Goal: Consume media (video, audio): Consume media (video, audio)

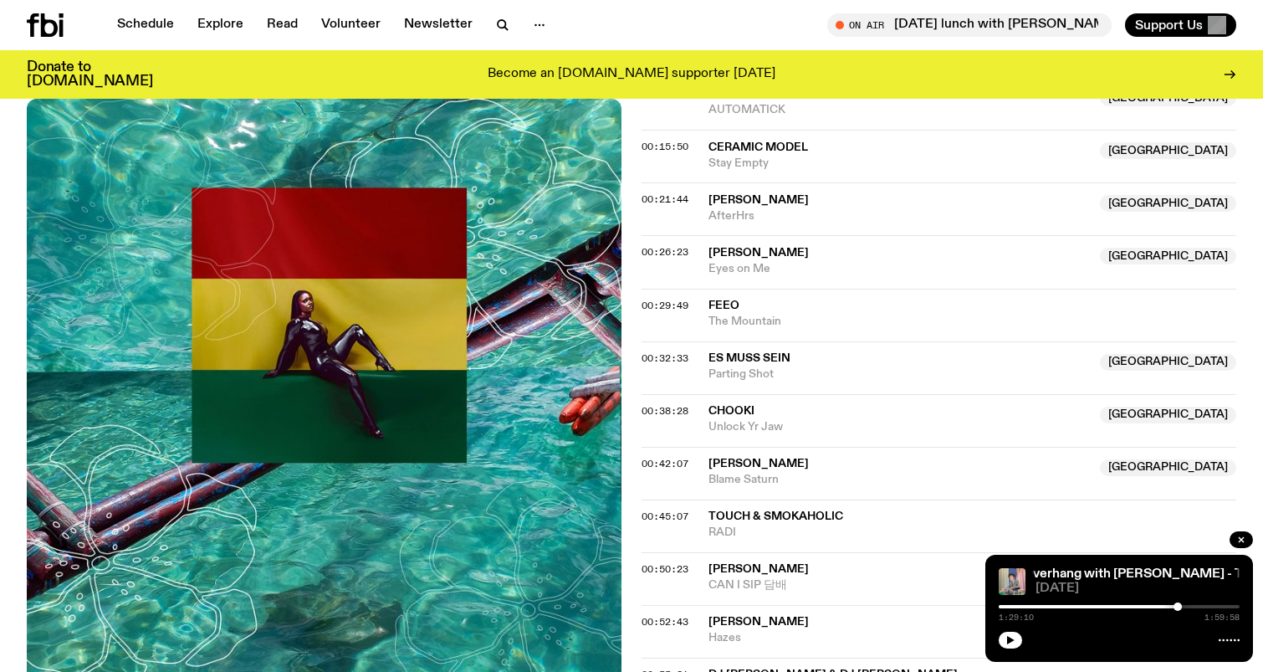
scroll to position [747, 0]
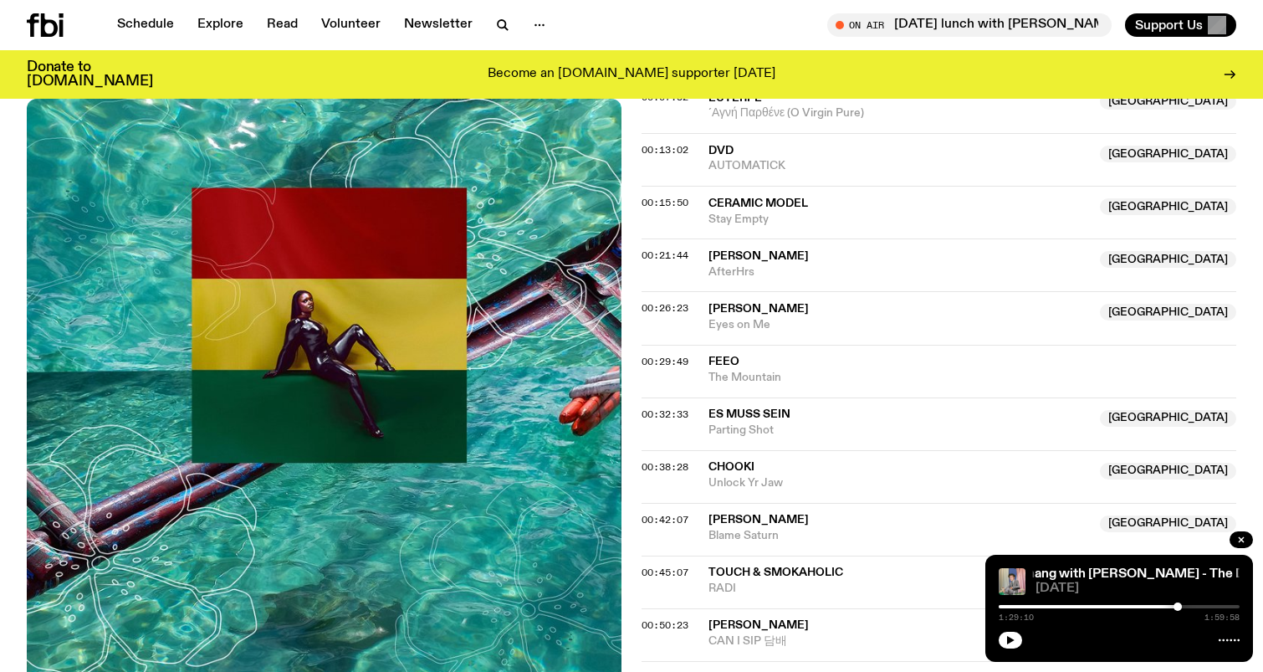
click at [1032, 606] on div at bounding box center [1057, 606] width 241 height 3
click at [1046, 606] on div at bounding box center [1119, 606] width 241 height 3
click at [1053, 607] on div at bounding box center [1119, 606] width 241 height 3
click at [1010, 643] on icon "button" at bounding box center [1011, 640] width 10 height 10
click at [1065, 602] on div "0:27:10 1:59:58" at bounding box center [1119, 612] width 241 height 20
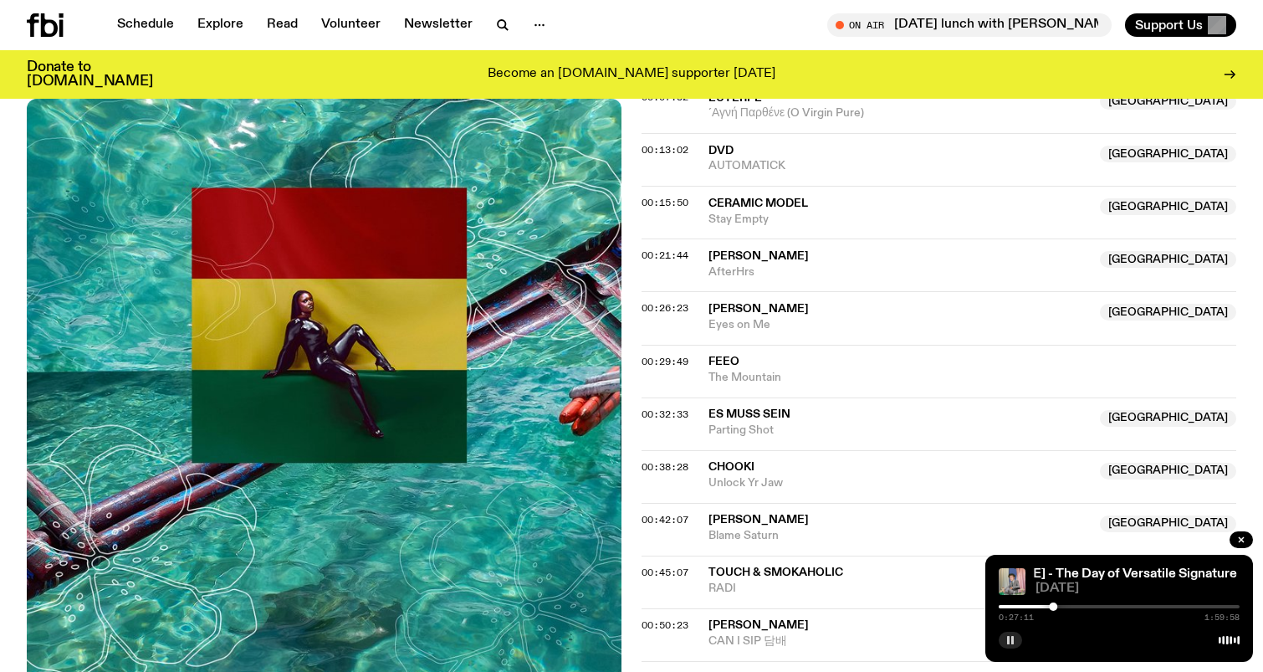
click at [1065, 608] on div "0:27:11 1:59:58" at bounding box center [1119, 612] width 241 height 20
click at [1065, 605] on div at bounding box center [1119, 606] width 241 height 3
click at [1063, 605] on div at bounding box center [1062, 606] width 8 height 8
click at [1066, 605] on div at bounding box center [1062, 606] width 8 height 8
click at [1068, 606] on div at bounding box center [1066, 606] width 8 height 8
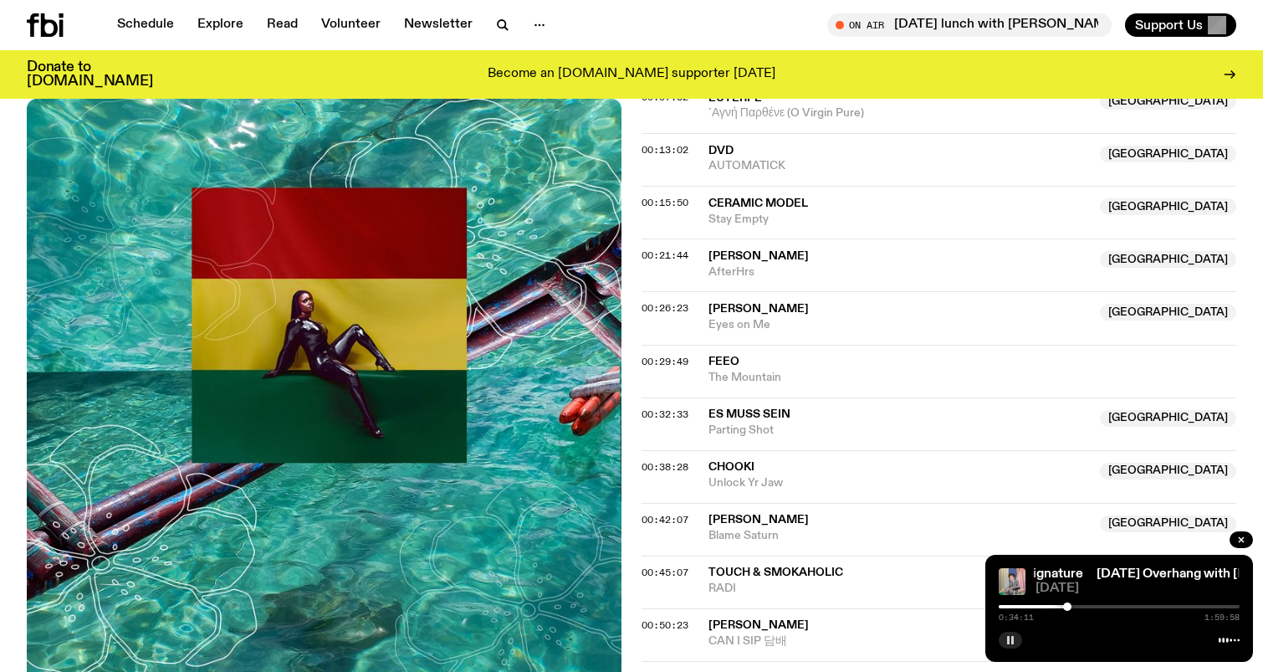
click at [1070, 607] on div at bounding box center [1067, 606] width 8 height 8
click at [1067, 607] on div at bounding box center [1067, 606] width 8 height 8
click at [1064, 605] on div at bounding box center [1067, 606] width 8 height 8
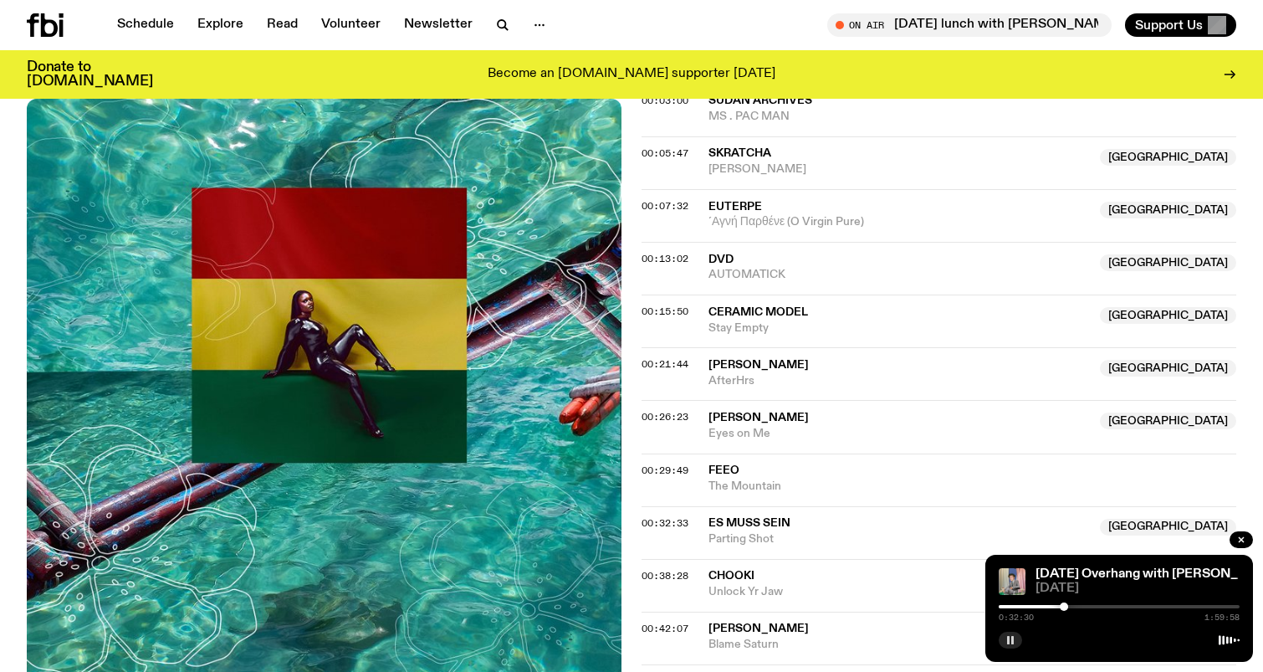
scroll to position [620, 0]
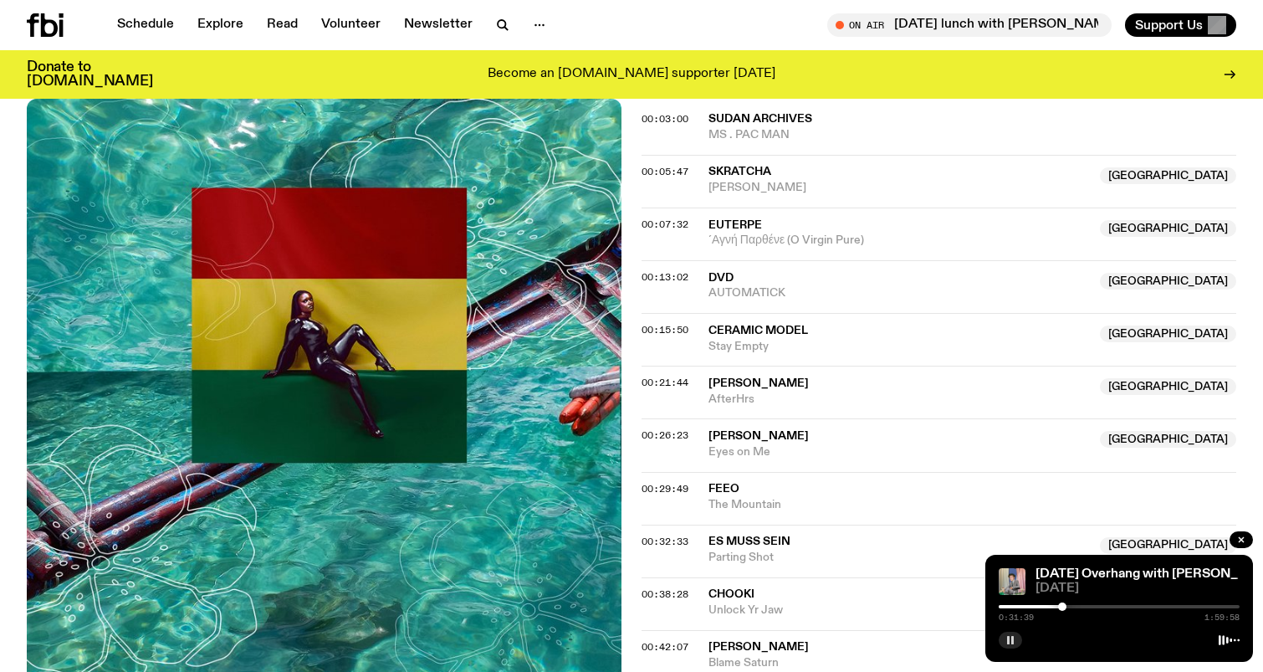
click at [1063, 605] on div at bounding box center [1062, 606] width 8 height 8
click at [1060, 605] on div at bounding box center [1062, 606] width 8 height 8
click at [1042, 607] on div at bounding box center [939, 606] width 241 height 3
click at [1050, 606] on div at bounding box center [1119, 606] width 241 height 3
click at [1055, 608] on div "0:25:26 1:59:58" at bounding box center [1119, 612] width 241 height 20
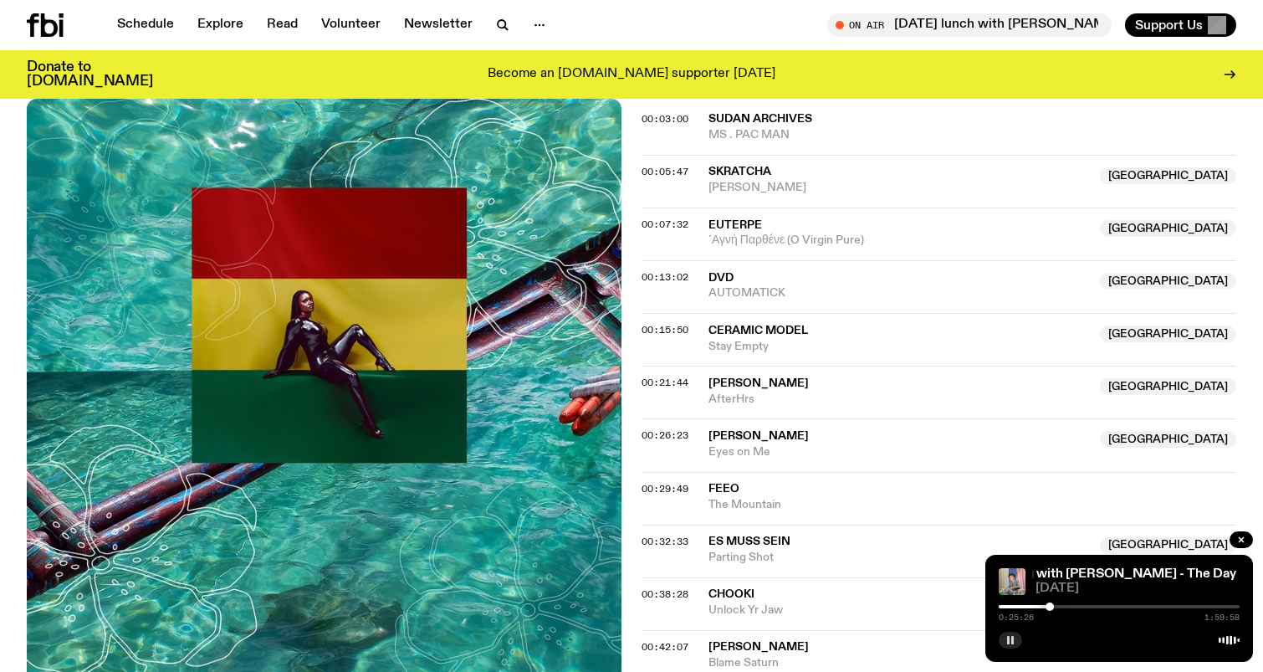
click at [1052, 607] on div at bounding box center [1050, 606] width 8 height 8
click at [1048, 606] on div at bounding box center [1051, 606] width 8 height 8
click at [1057, 607] on div at bounding box center [1119, 606] width 241 height 3
click at [1053, 607] on div at bounding box center [1057, 606] width 8 height 8
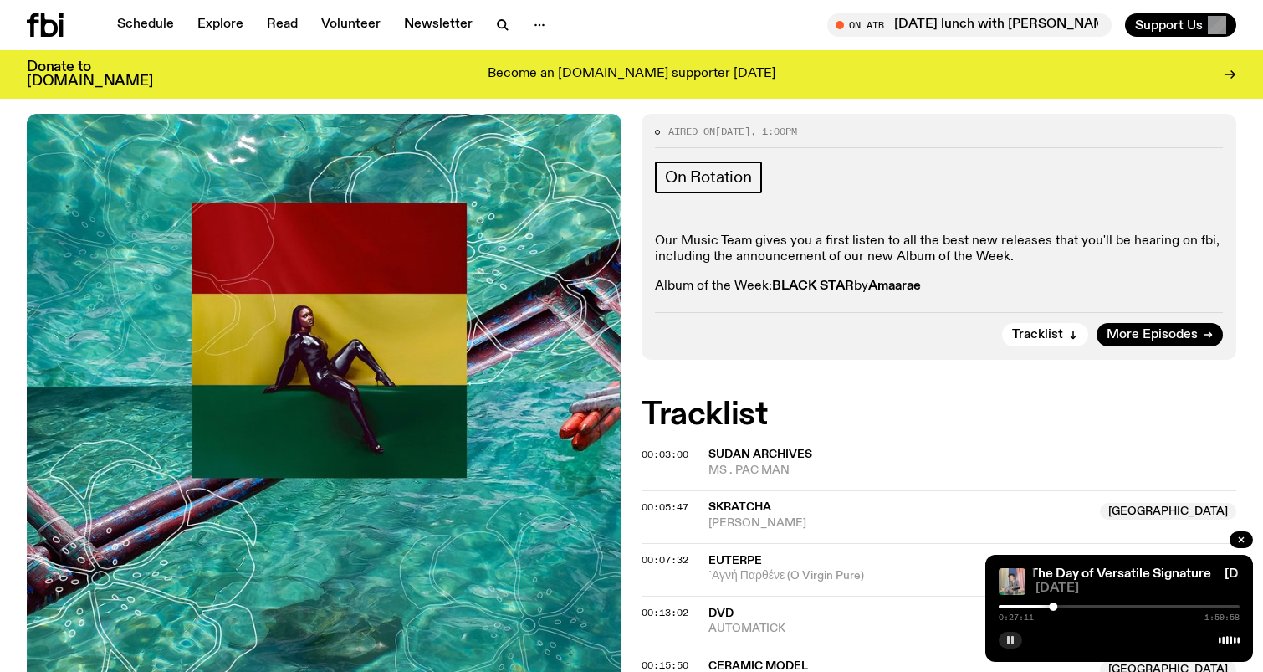
scroll to position [0, 0]
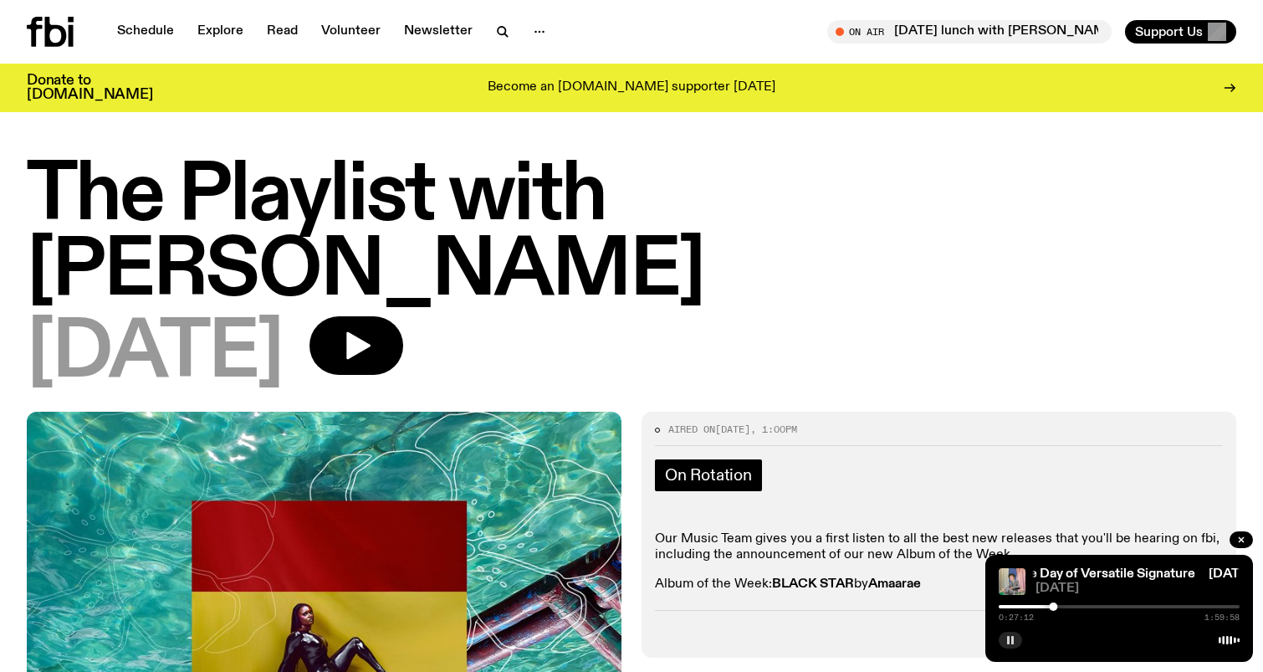
click at [740, 466] on span "On Rotation" at bounding box center [708, 475] width 87 height 18
click at [380, 316] on button "button" at bounding box center [357, 345] width 94 height 59
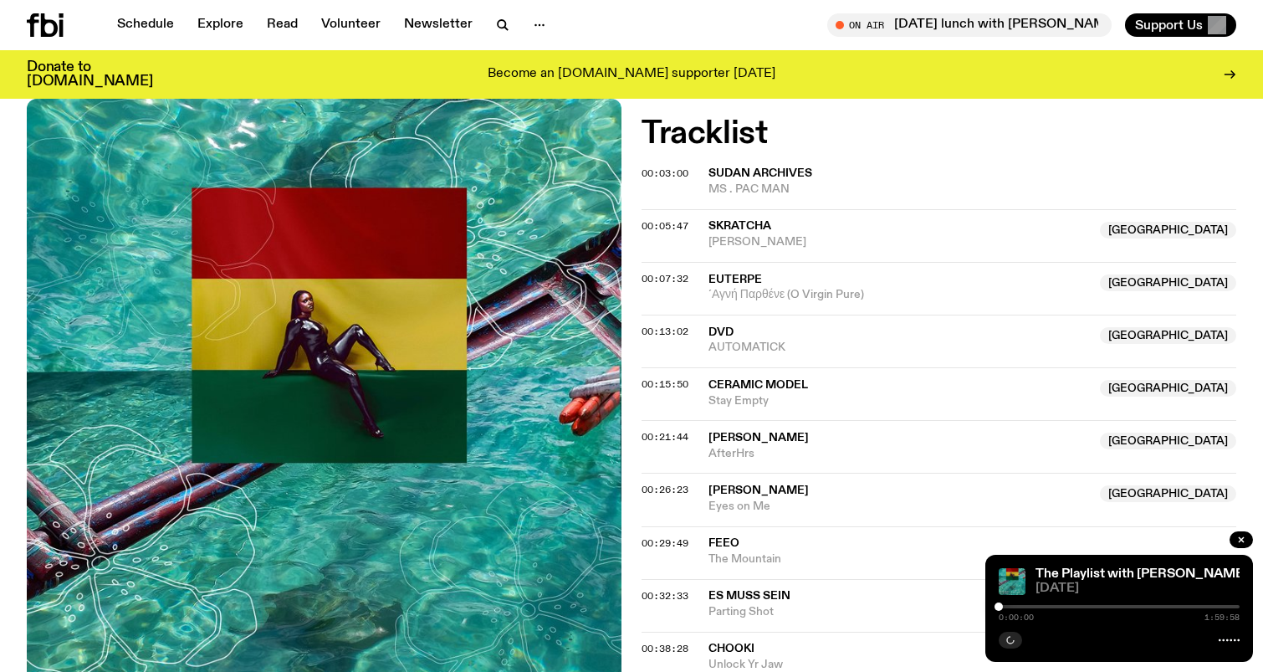
scroll to position [649, 0]
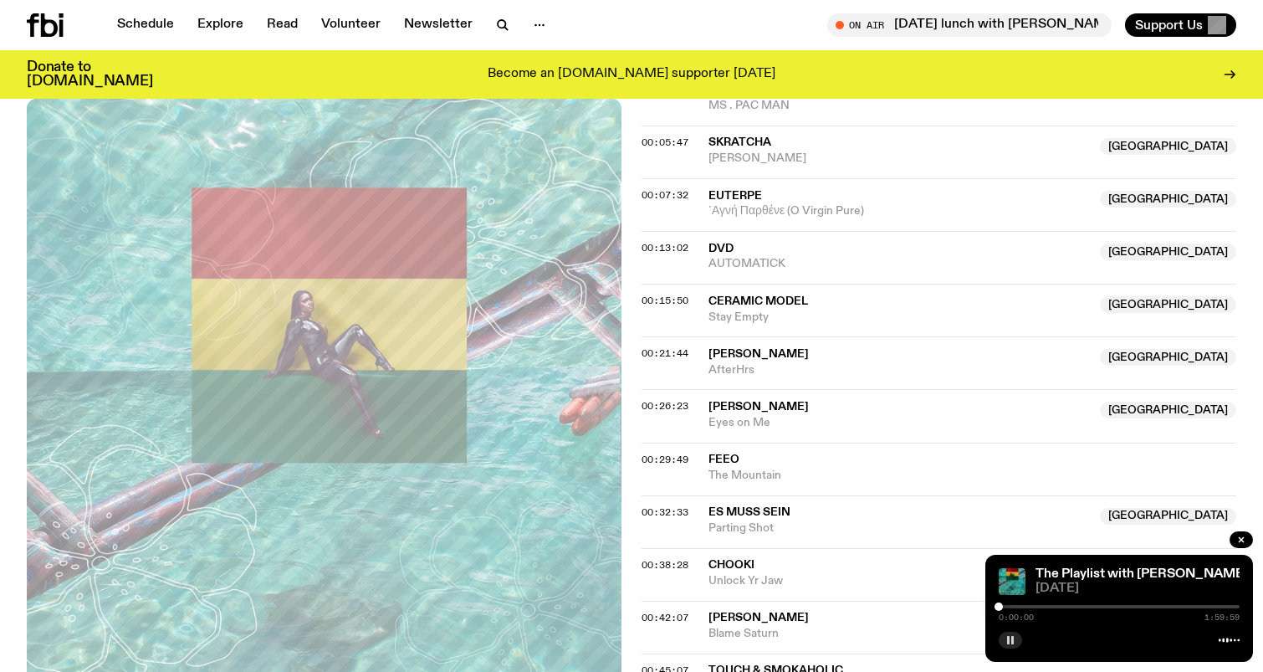
click at [1037, 606] on div at bounding box center [1119, 606] width 241 height 3
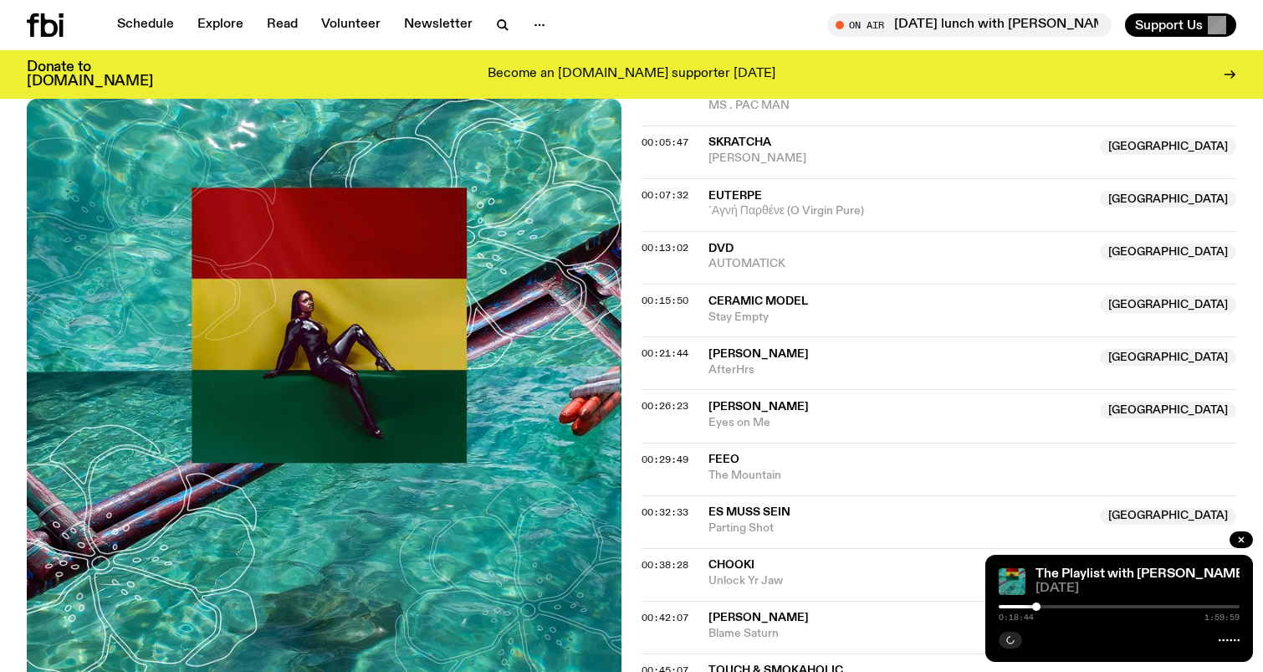
click at [1050, 605] on div at bounding box center [1119, 606] width 241 height 3
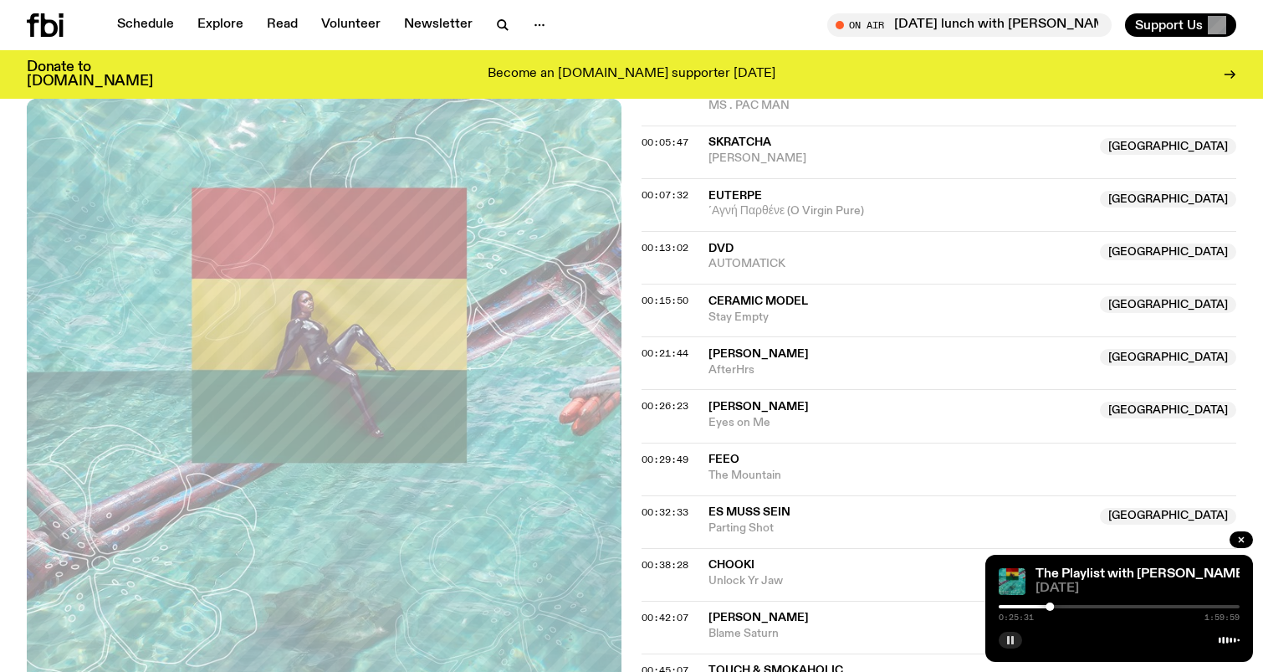
click at [1050, 607] on div at bounding box center [1050, 606] width 8 height 8
click at [1053, 607] on div at bounding box center [1050, 606] width 8 height 8
click at [1059, 606] on div at bounding box center [1119, 606] width 241 height 3
click at [1065, 604] on div "0:30:00 1:59:59" at bounding box center [1119, 612] width 241 height 20
click at [1065, 605] on div at bounding box center [1119, 606] width 241 height 3
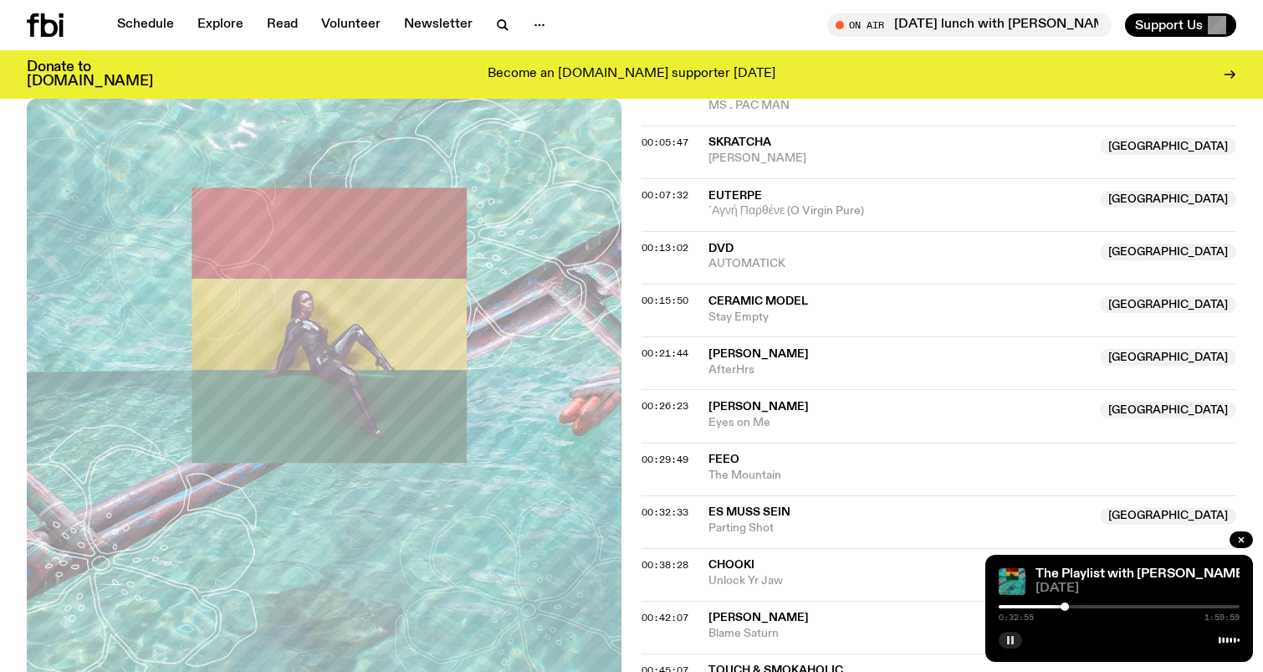
click at [1071, 606] on div at bounding box center [1119, 606] width 241 height 3
click at [1076, 605] on div at bounding box center [1119, 606] width 241 height 3
click at [1078, 606] on div at bounding box center [1076, 606] width 8 height 8
click at [1076, 606] on div at bounding box center [1076, 606] width 8 height 8
click at [1072, 606] on div at bounding box center [1072, 606] width 8 height 8
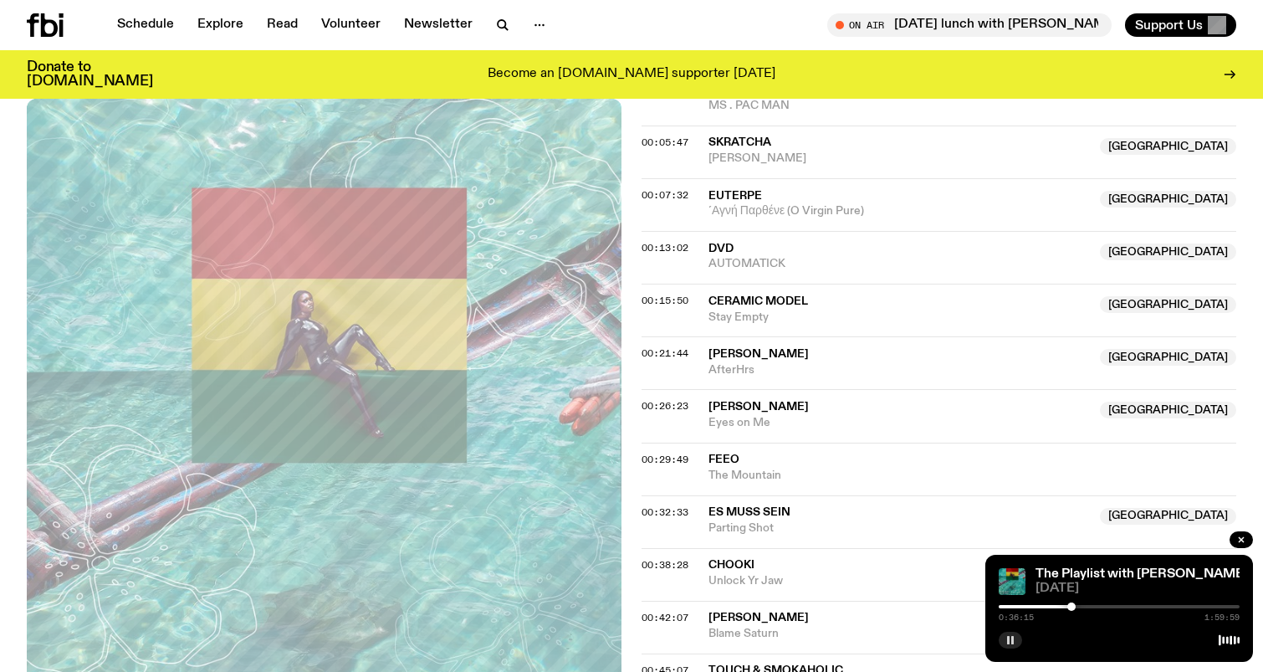
click at [1072, 606] on div at bounding box center [1072, 606] width 8 height 8
click at [1073, 606] on div at bounding box center [1072, 606] width 8 height 8
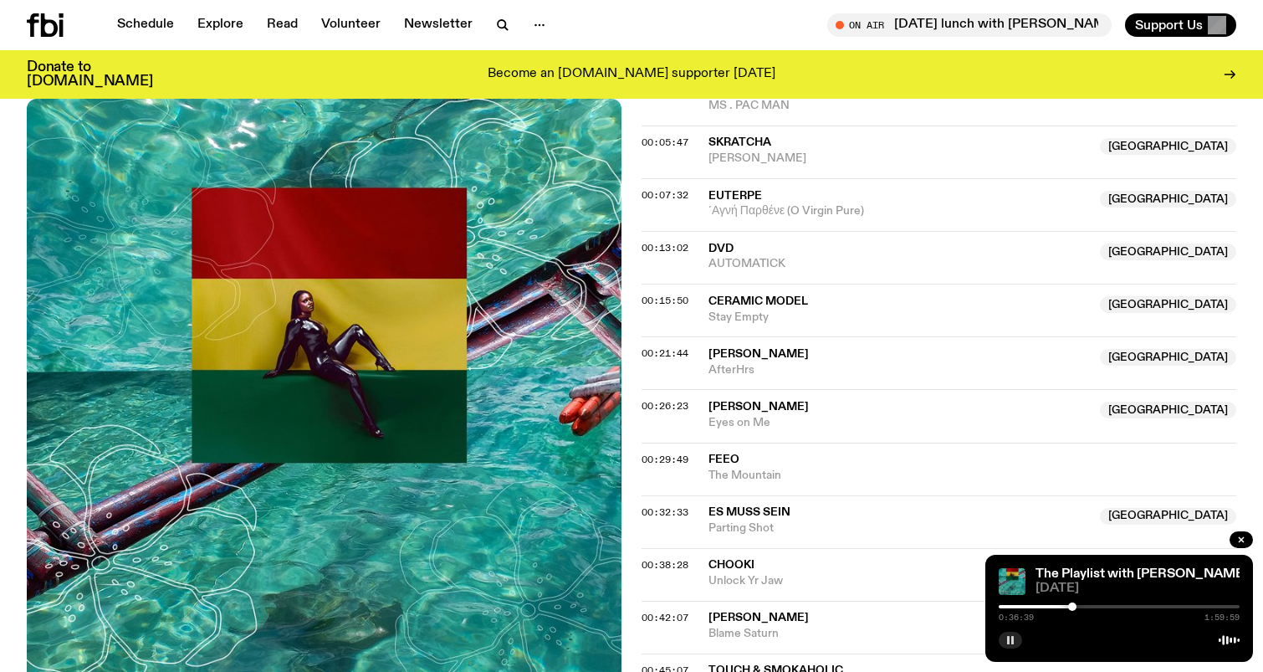
click at [1073, 604] on div at bounding box center [1072, 606] width 8 height 8
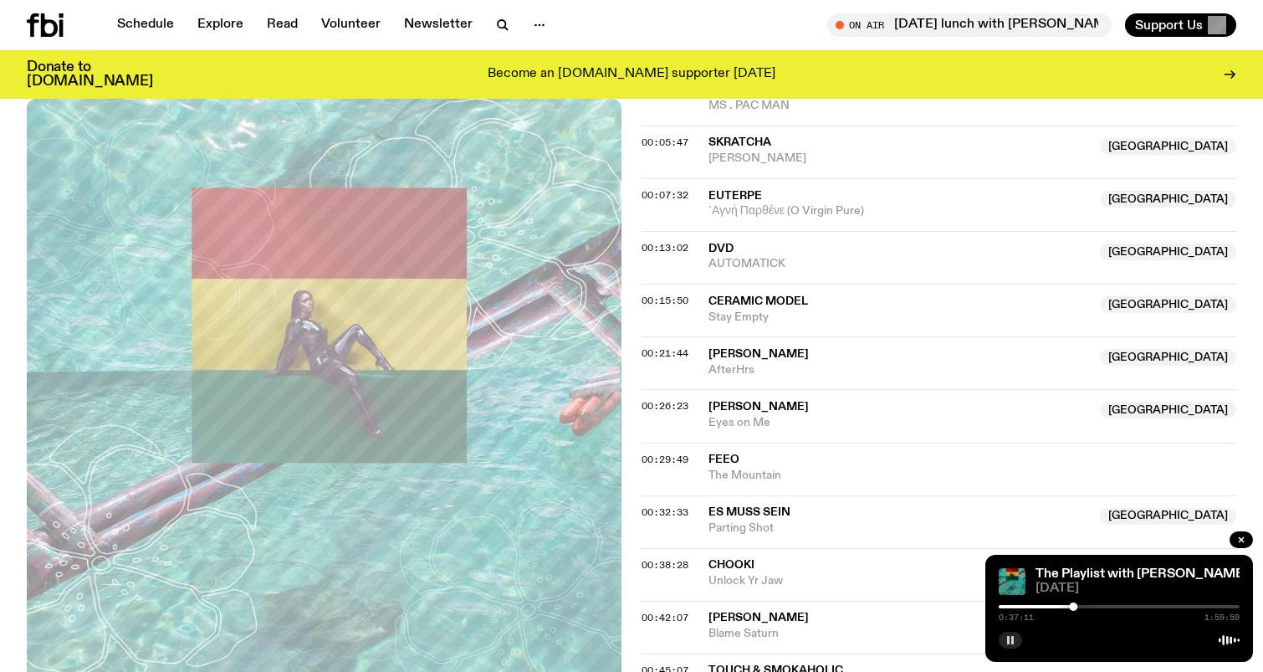
click at [1072, 604] on div at bounding box center [1073, 606] width 8 height 8
click at [1073, 604] on div at bounding box center [1073, 606] width 8 height 8
click at [1072, 604] on div at bounding box center [1072, 606] width 8 height 8
click at [1073, 604] on div at bounding box center [1072, 606] width 8 height 8
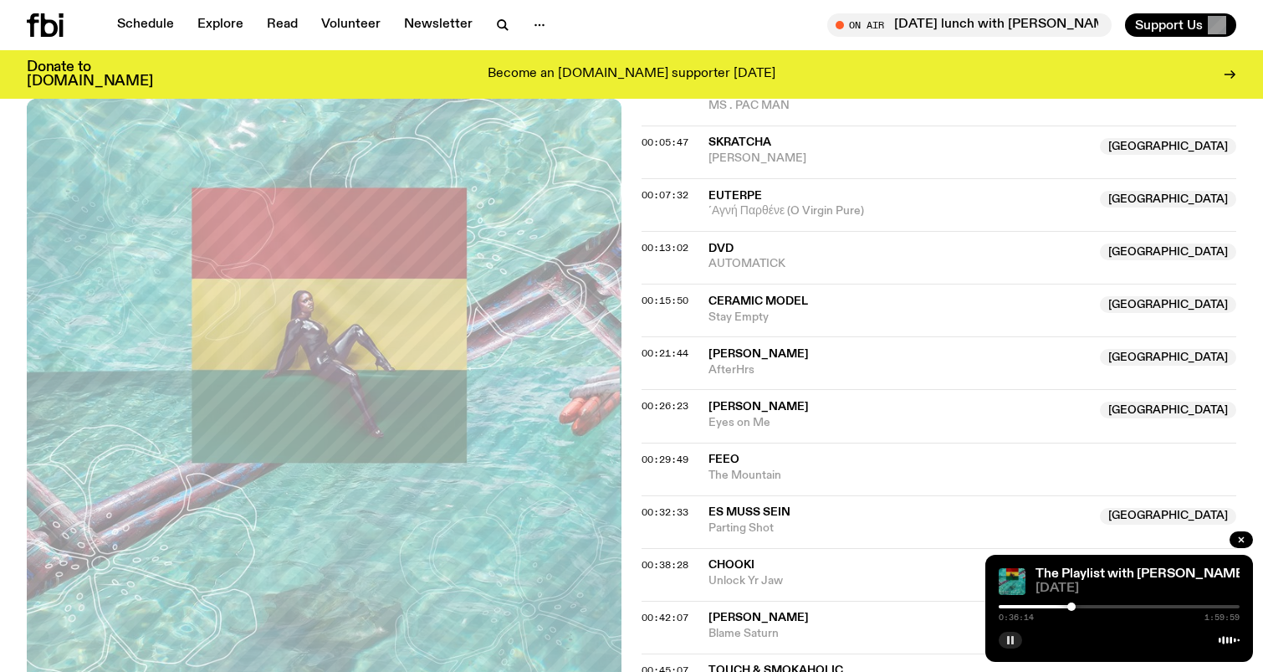
click at [1072, 604] on div at bounding box center [1072, 606] width 8 height 8
click at [1071, 603] on div at bounding box center [1072, 606] width 8 height 8
click at [1073, 603] on div at bounding box center [1072, 606] width 8 height 8
click at [1071, 603] on div at bounding box center [1071, 606] width 8 height 8
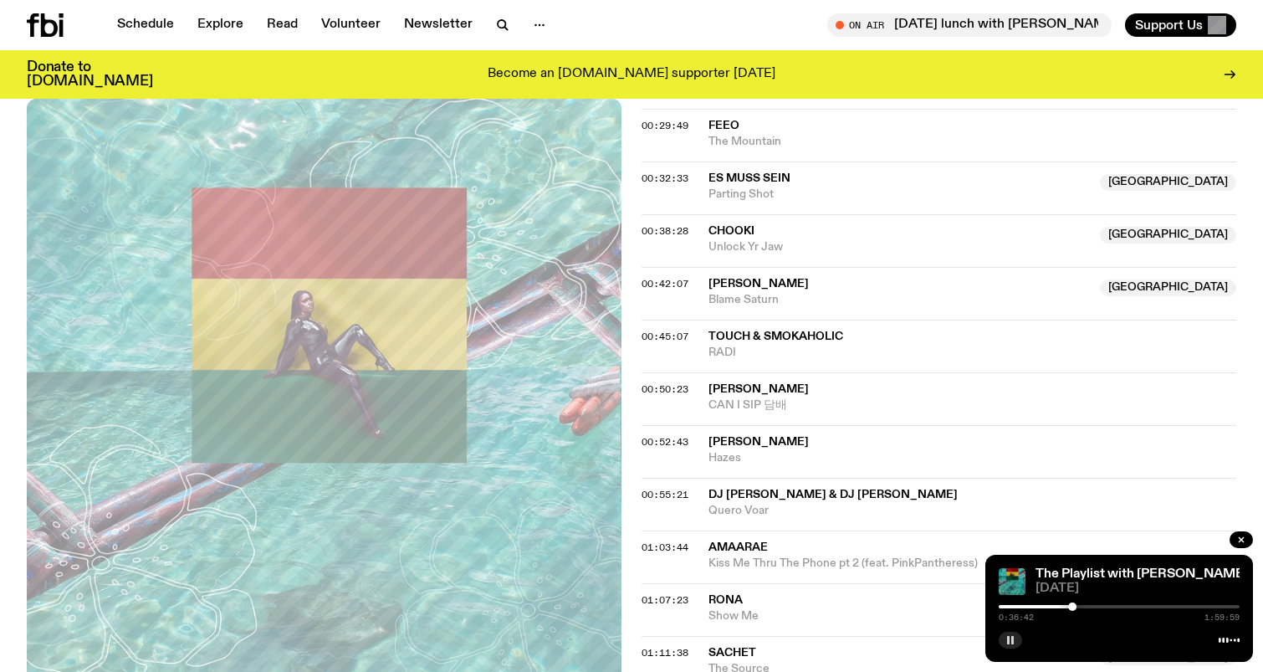
scroll to position [1179, 0]
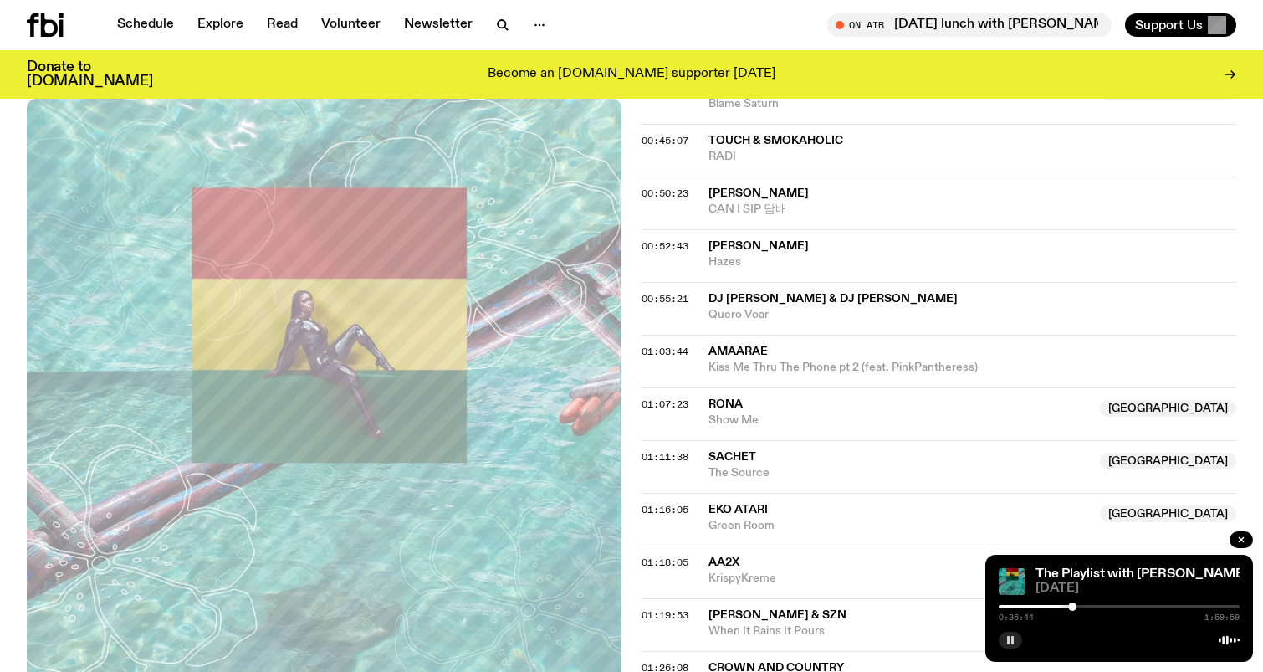
click at [1012, 640] on rect "button" at bounding box center [1013, 640] width 3 height 8
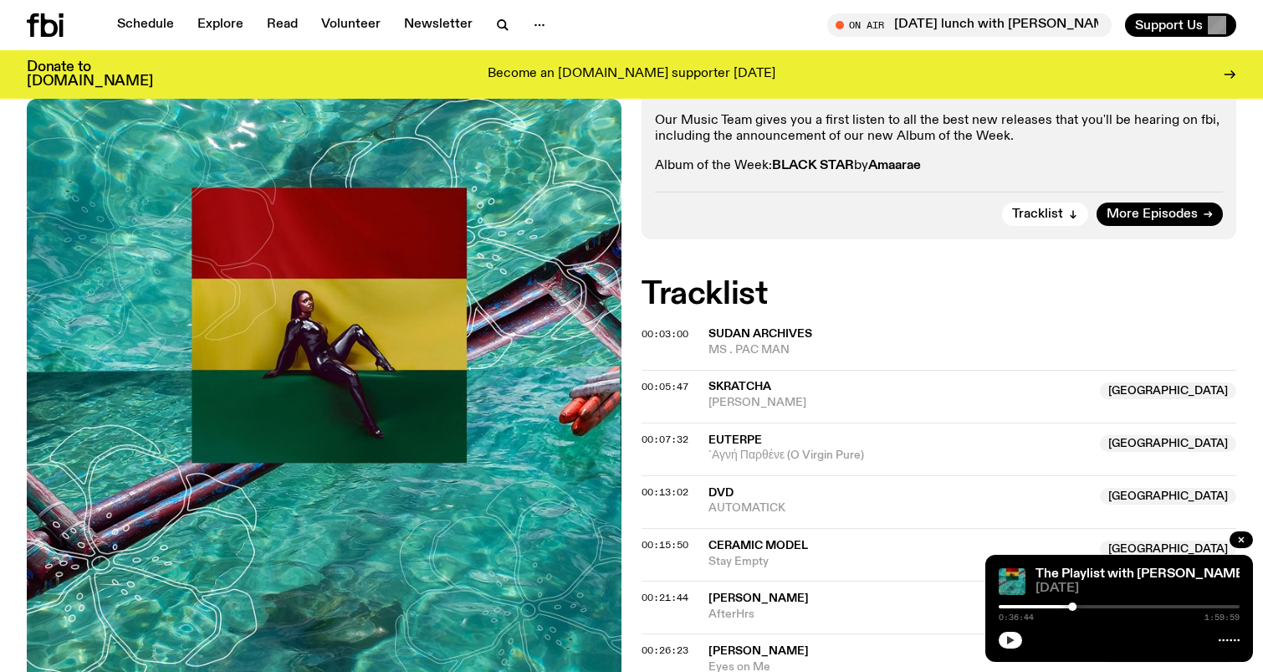
scroll to position [0, 0]
